Goal: Information Seeking & Learning: Find specific fact

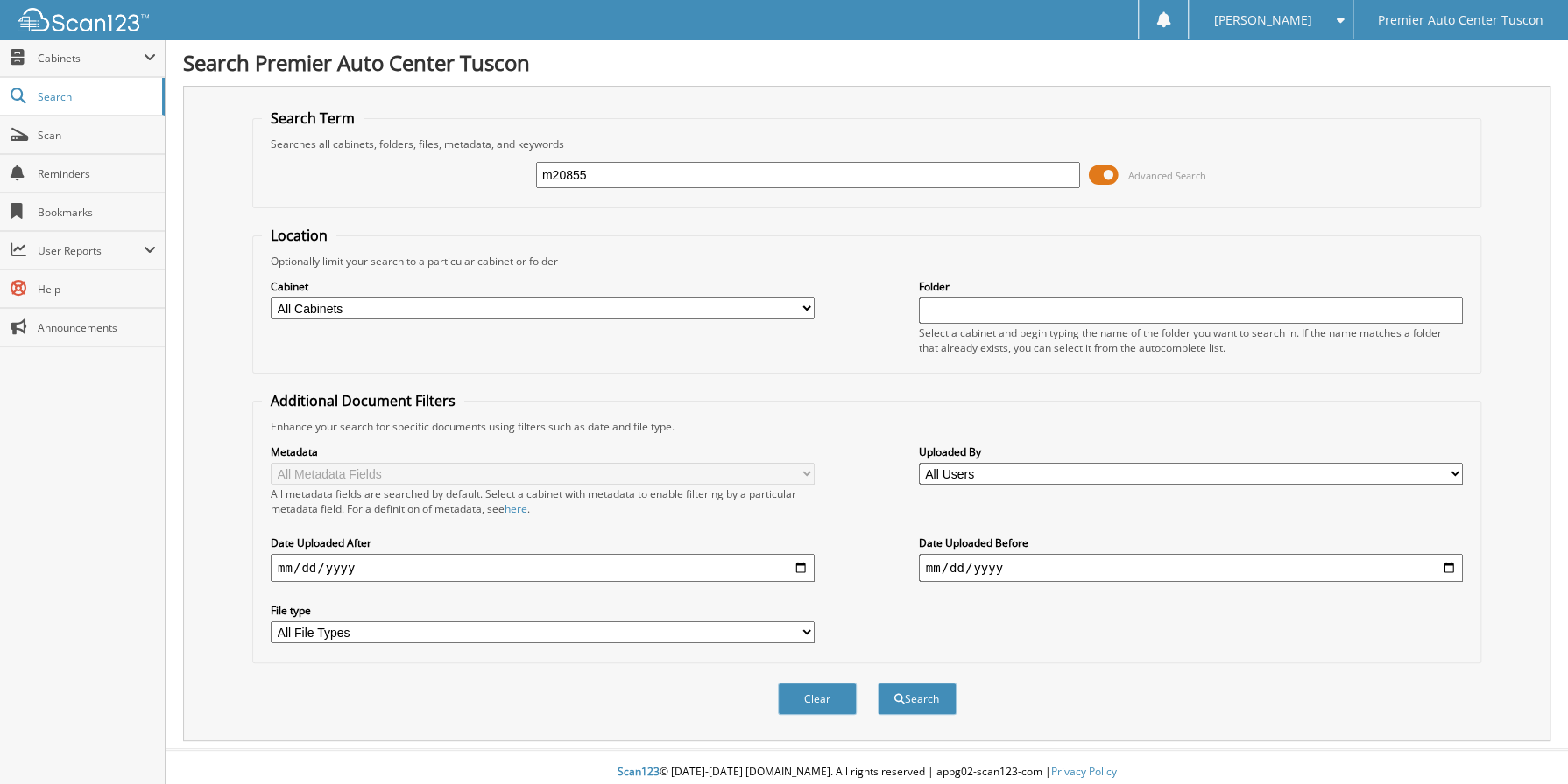
type input "m20855"
click at [878, 683] on button "Search" at bounding box center [917, 699] width 79 height 33
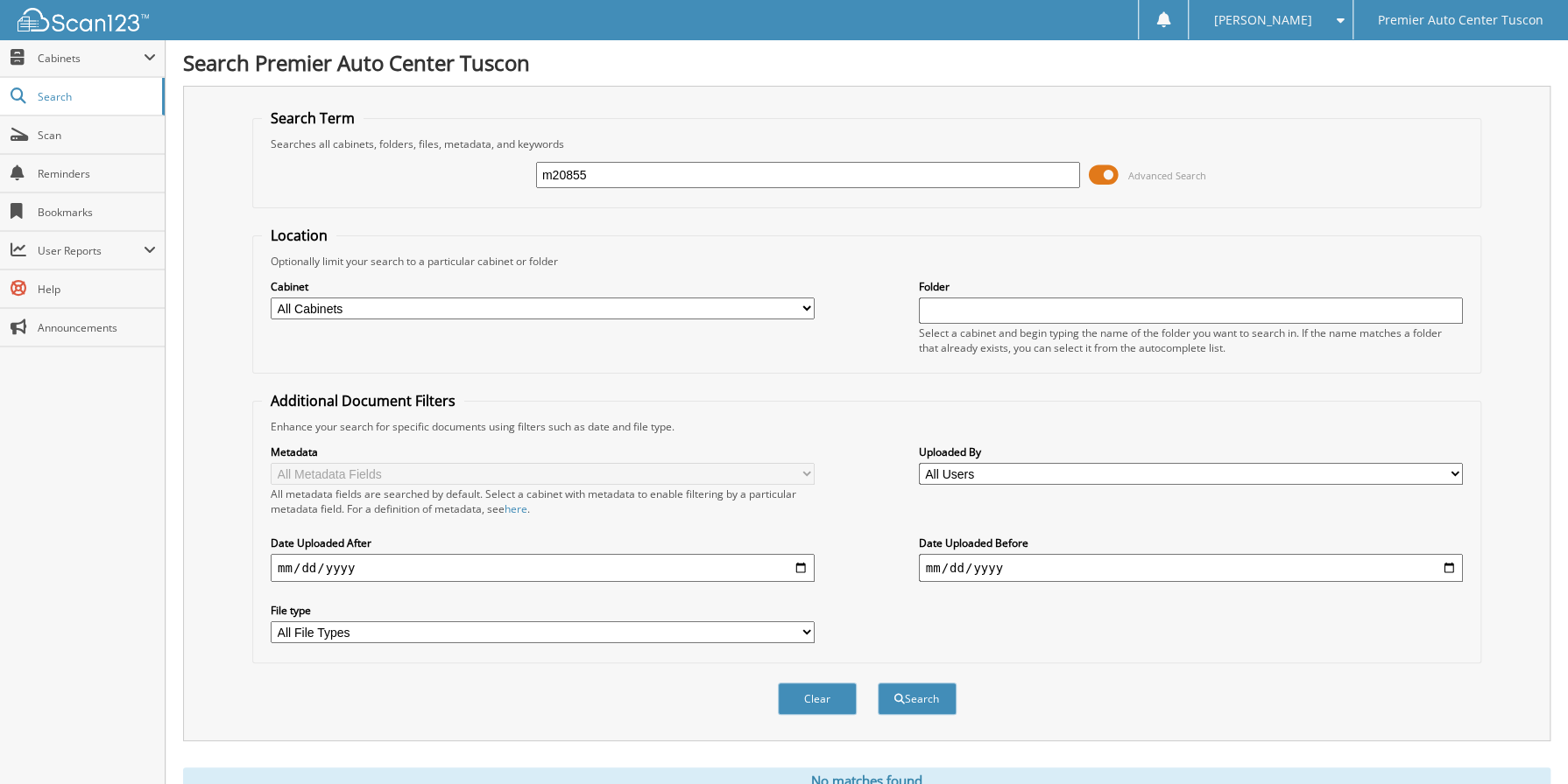
drag, startPoint x: 556, startPoint y: 171, endPoint x: 245, endPoint y: 187, distance: 311.4
click at [245, 187] on div "Search Term Searches all cabinets, folders, files, metadata, and keywords m2085…" at bounding box center [866, 414] width 1367 height 656
type input "m"
type input "M20855"
click at [878, 683] on button "Search" at bounding box center [917, 699] width 79 height 33
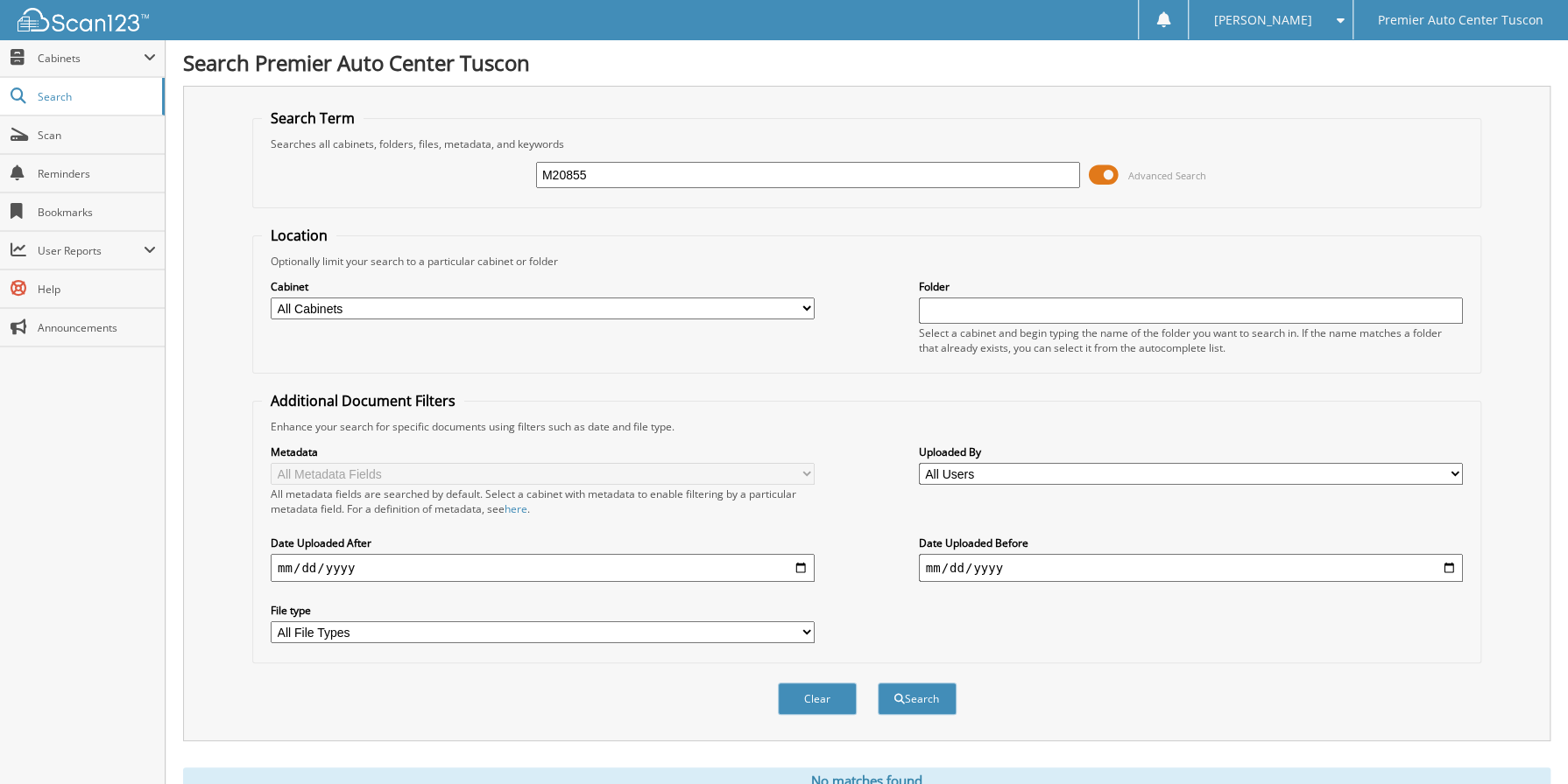
drag, startPoint x: 607, startPoint y: 172, endPoint x: 176, endPoint y: 169, distance: 431.0
click at [176, 169] on div "Search Premier Auto Center Tuscon Search Term Searches all cabinets, folders, f…" at bounding box center [866, 427] width 1402 height 855
click at [878, 683] on button "Search" at bounding box center [917, 699] width 79 height 33
type input "[PERSON_NAME]\"
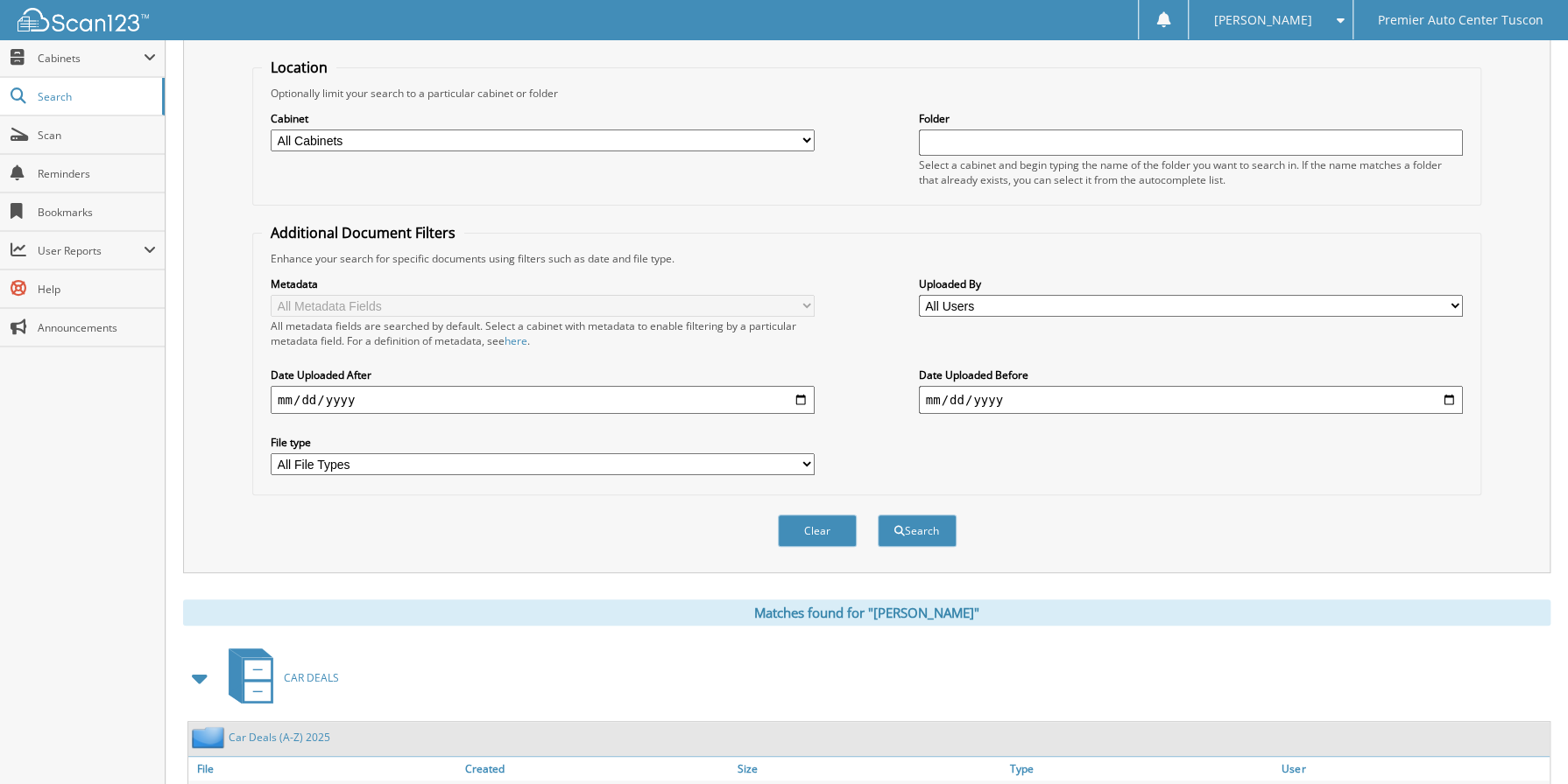
scroll to position [110, 0]
